Goal: Task Accomplishment & Management: Manage account settings

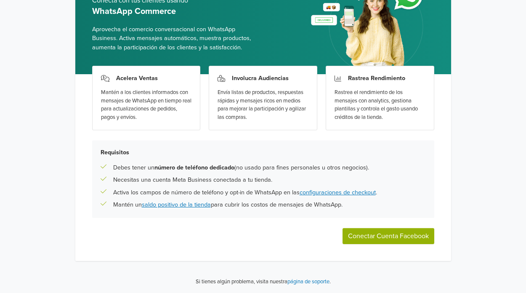
scroll to position [106, 0]
click at [361, 189] on link "configuraciones de checkout" at bounding box center [338, 192] width 76 height 7
click at [390, 232] on button "Conectar Cuenta Facebook" at bounding box center [389, 236] width 92 height 16
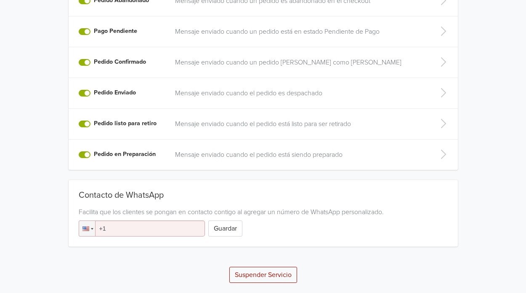
scroll to position [351, 0]
click at [84, 227] on div at bounding box center [87, 228] width 16 height 15
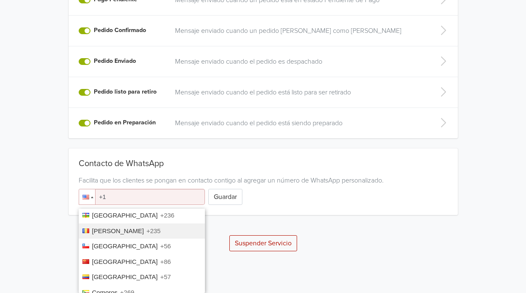
scroll to position [534, 0]
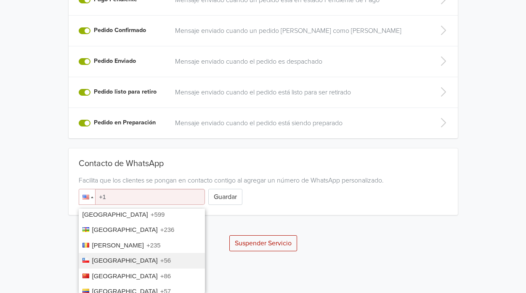
click at [160, 256] on span "+56" at bounding box center [165, 259] width 11 height 7
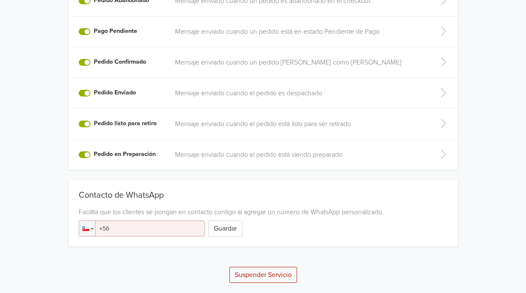
scroll to position [351, 0]
click at [145, 220] on input "+56" at bounding box center [142, 228] width 126 height 16
type input "[PHONE_NUMBER]"
click at [241, 221] on button "Guardar" at bounding box center [225, 228] width 34 height 16
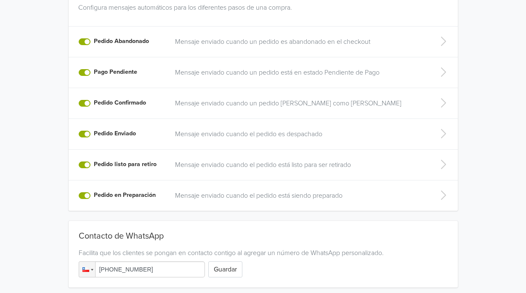
click at [94, 200] on label "Pedido en Preparación" at bounding box center [125, 194] width 62 height 9
click at [0, 0] on input "Pedido en Preparación" at bounding box center [0, 0] width 0 height 0
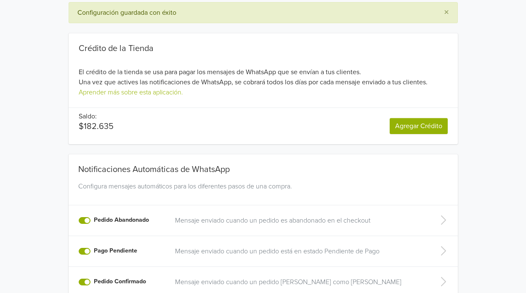
scroll to position [0, 0]
